Goal: Find specific page/section: Find specific page/section

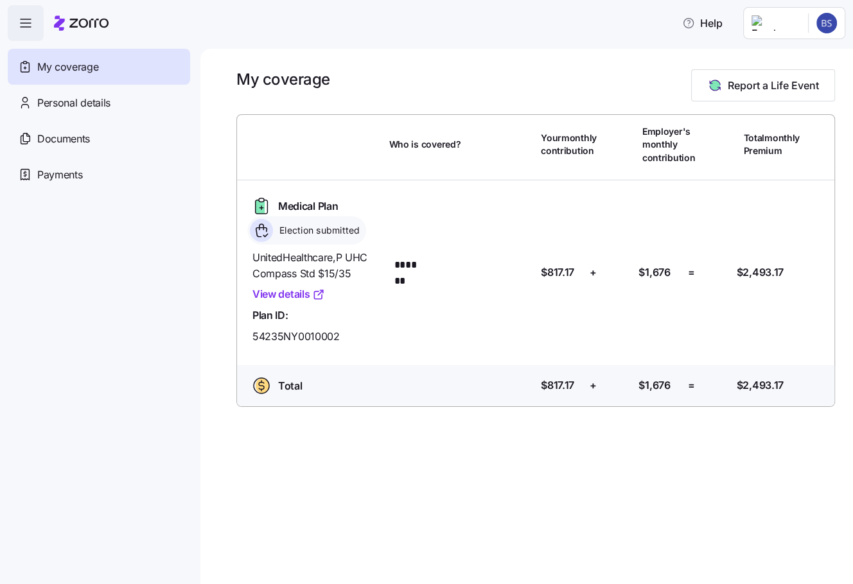
click at [21, 17] on icon "button" at bounding box center [25, 22] width 15 height 15
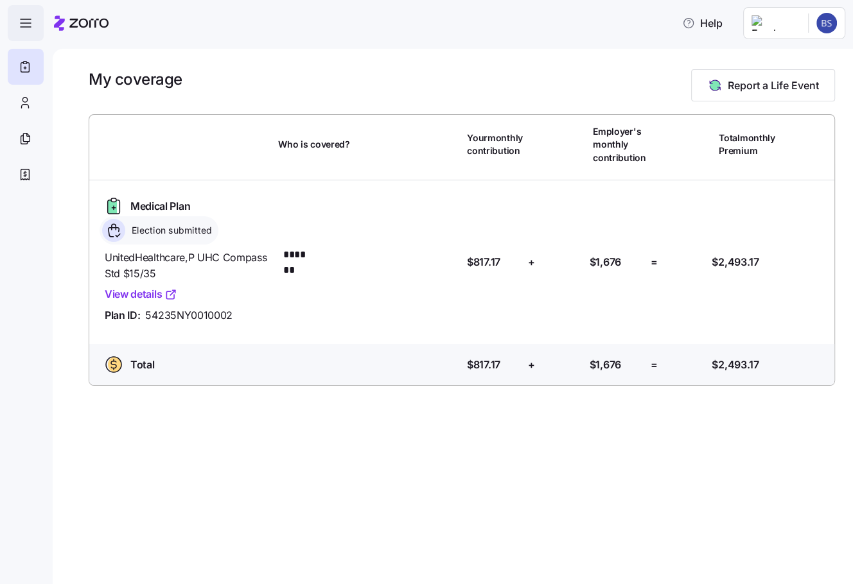
click at [21, 17] on icon "button" at bounding box center [25, 22] width 15 height 15
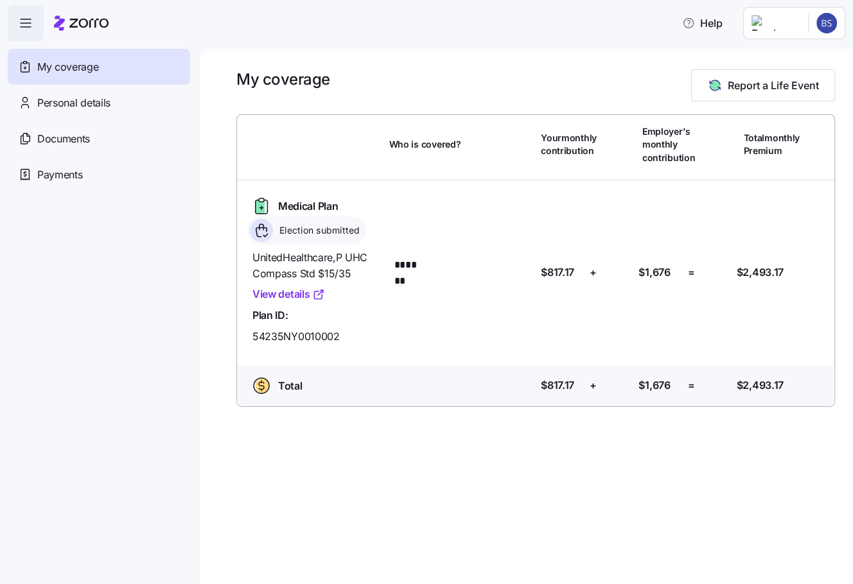
click at [71, 62] on span "My coverage" at bounding box center [67, 67] width 61 height 16
